Goal: Task Accomplishment & Management: Use online tool/utility

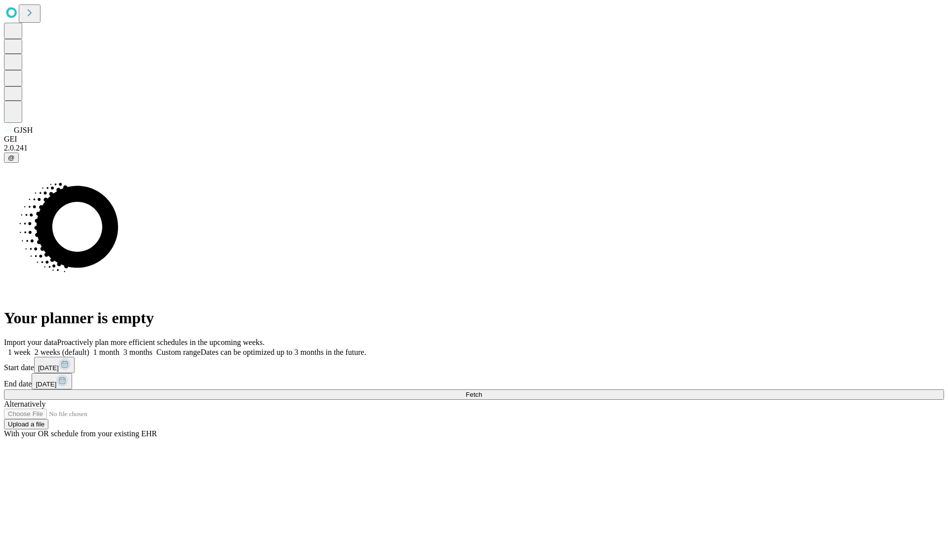
click at [482, 391] on span "Fetch" at bounding box center [474, 394] width 16 height 7
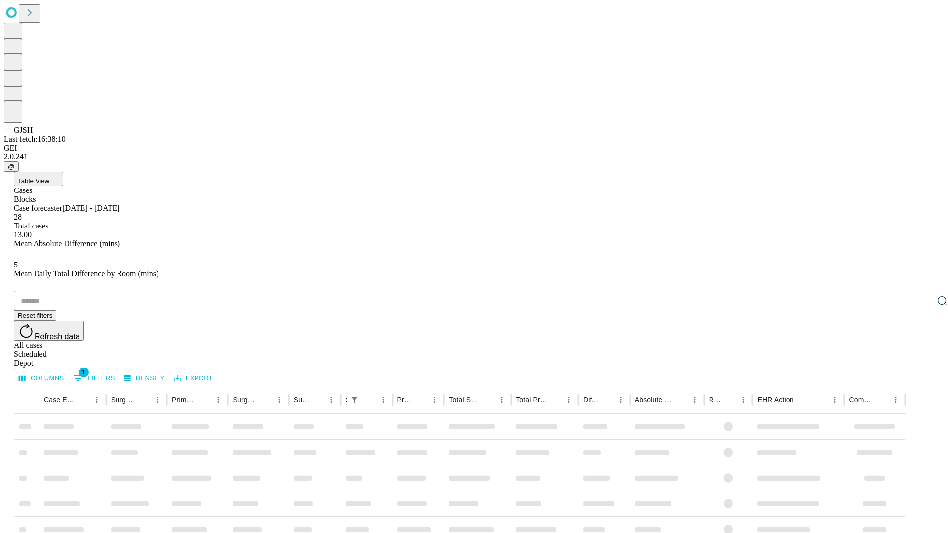
click at [49, 177] on span "Table View" at bounding box center [34, 180] width 32 height 7
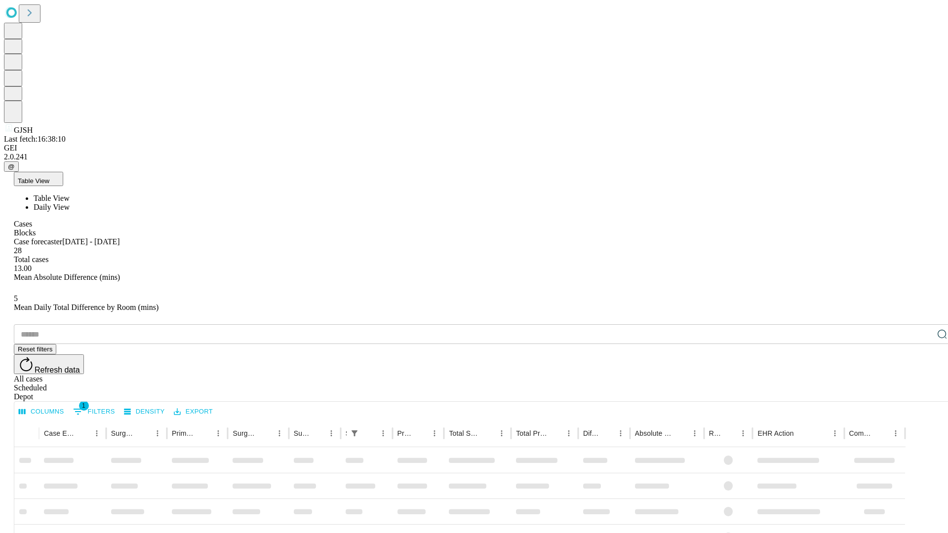
click at [70, 203] on span "Daily View" at bounding box center [52, 207] width 36 height 8
